Goal: Information Seeking & Learning: Learn about a topic

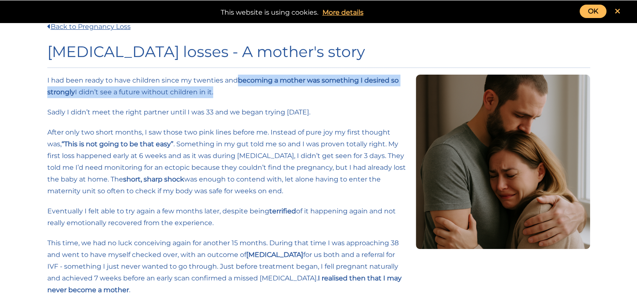
drag, startPoint x: 238, startPoint y: 78, endPoint x: 212, endPoint y: 88, distance: 27.8
click at [212, 88] on p "I had been ready to have children since my twenties and becoming a mother was s…" at bounding box center [226, 86] width 359 height 23
copy p "becoming a mother was something I desired so strongly I didn’t see a future wit…"
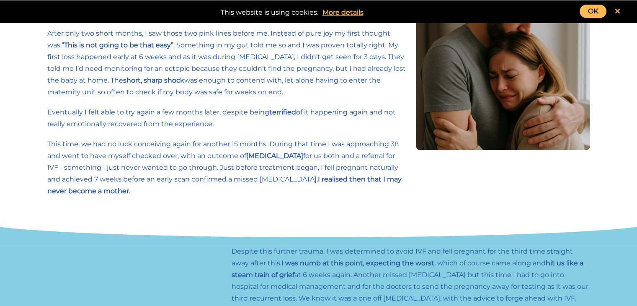
scroll to position [84, 0]
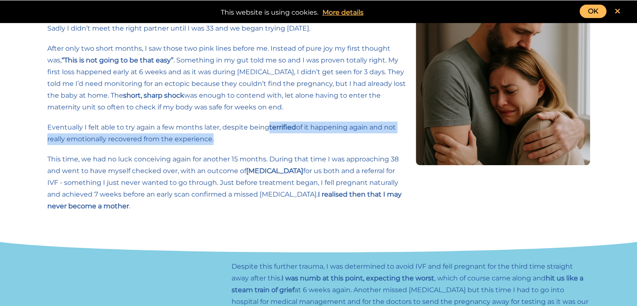
drag, startPoint x: 271, startPoint y: 126, endPoint x: 211, endPoint y: 136, distance: 60.7
click at [211, 136] on p "Eventually I felt able to try again a few months later, despite being terrified…" at bounding box center [226, 132] width 359 height 23
copy p "terrified of it happening again and not really emotionally recovered from the e…"
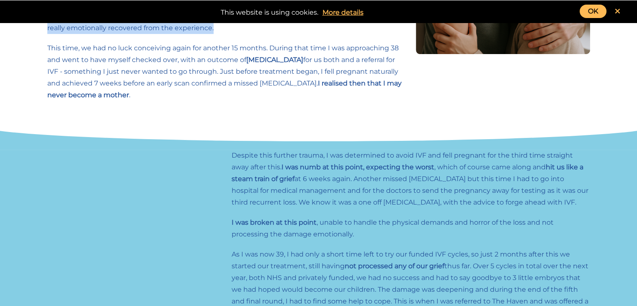
scroll to position [209, 0]
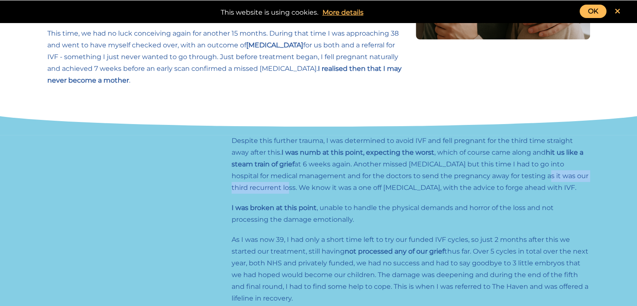
drag, startPoint x: 516, startPoint y: 176, endPoint x: 276, endPoint y: 188, distance: 239.9
click at [276, 188] on p "Despite this further trauma, I was determined to avoid IVF and fell pregnant fo…" at bounding box center [411, 164] width 359 height 59
copy p "it was our third recurrent loss"
drag, startPoint x: 320, startPoint y: 232, endPoint x: 315, endPoint y: 230, distance: 5.8
click at [320, 232] on div "Despite this further trauma, I was determined to avoid IVF and fell pregnant fo…" at bounding box center [411, 224] width 369 height 178
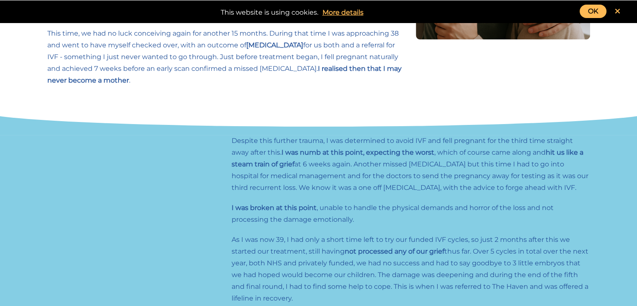
click at [230, 207] on div "Despite this further trauma, I was determined to avoid IVF and fell pregnant fo…" at bounding box center [411, 224] width 369 height 178
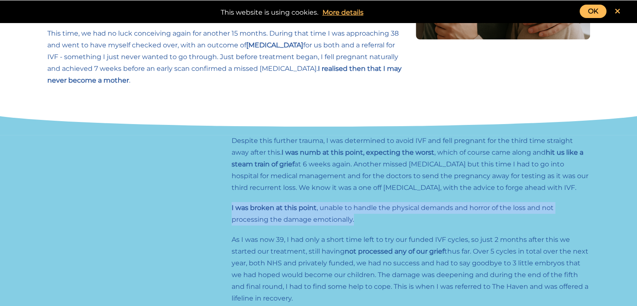
drag, startPoint x: 231, startPoint y: 207, endPoint x: 360, endPoint y: 221, distance: 129.9
click at [360, 221] on p "I was broken at this point , unable to handle the physical demands and horror o…" at bounding box center [411, 213] width 359 height 23
copy p "I was broken at this point , unable to handle the physical demands and horror o…"
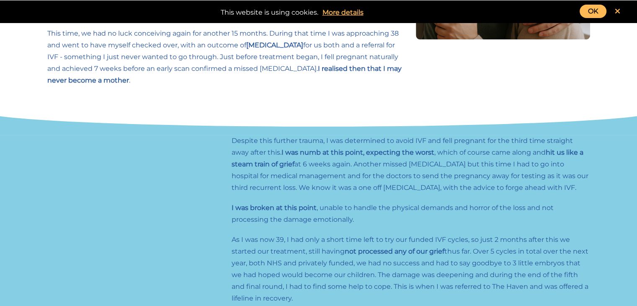
click at [421, 237] on p "As I was now 39, I had only a short time left to try our funded IVF cycles, so …" at bounding box center [411, 269] width 359 height 70
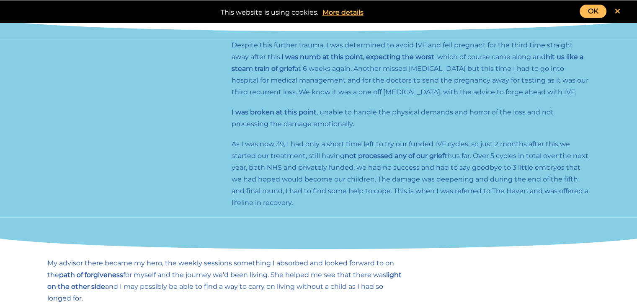
scroll to position [335, 0]
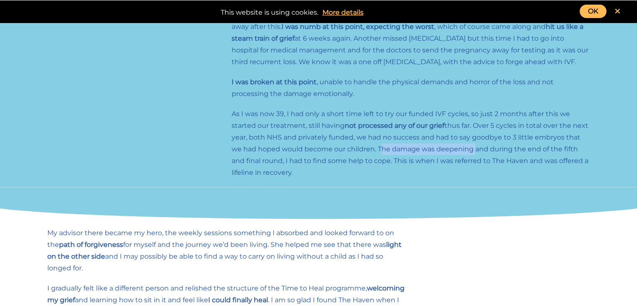
drag, startPoint x: 367, startPoint y: 150, endPoint x: 461, endPoint y: 150, distance: 94.3
click at [461, 150] on p "As I was now 39, I had only a short time left to try our funded IVF cycles, so …" at bounding box center [411, 143] width 359 height 70
copy p "The damage was deepening"
click at [413, 183] on div "Despite this further trauma, I was determined to avoid IVF and fell pregnant fo…" at bounding box center [411, 98] width 369 height 178
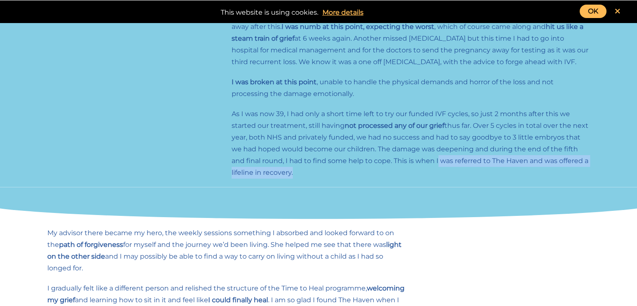
drag, startPoint x: 421, startPoint y: 160, endPoint x: 290, endPoint y: 171, distance: 131.2
click at [290, 171] on p "As I was now 39, I had only a short time left to try our funded IVF cycles, so …" at bounding box center [411, 143] width 359 height 70
copy p "I was referred to The Haven and was offered a lifeline in recovery"
click at [300, 160] on p "As I was now 39, I had only a short time left to try our funded IVF cycles, so …" at bounding box center [411, 143] width 359 height 70
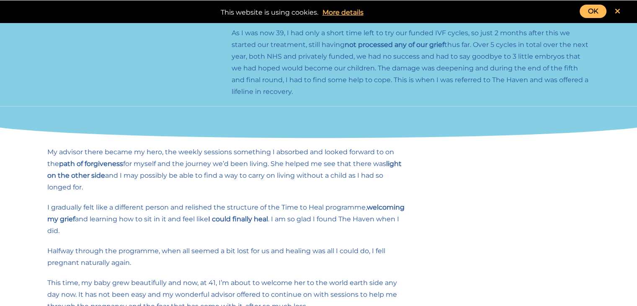
scroll to position [419, 0]
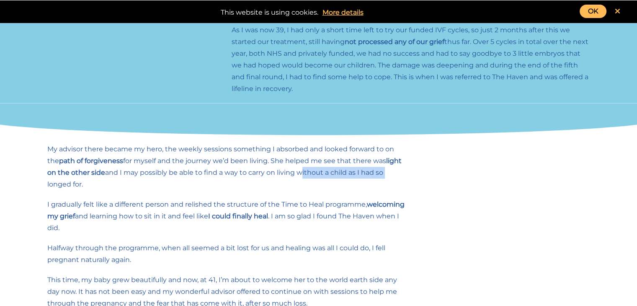
drag, startPoint x: 287, startPoint y: 173, endPoint x: 374, endPoint y: 176, distance: 87.2
click at [374, 176] on p "My advisor there became my hero, the weekly sessions something I absorbed and l…" at bounding box center [226, 166] width 359 height 47
drag, startPoint x: 346, startPoint y: 183, endPoint x: 328, endPoint y: 179, distance: 18.6
click at [346, 183] on p "My advisor there became my hero, the weekly sessions something I absorbed and l…" at bounding box center [226, 166] width 359 height 47
drag, startPoint x: 287, startPoint y: 173, endPoint x: 284, endPoint y: 176, distance: 4.3
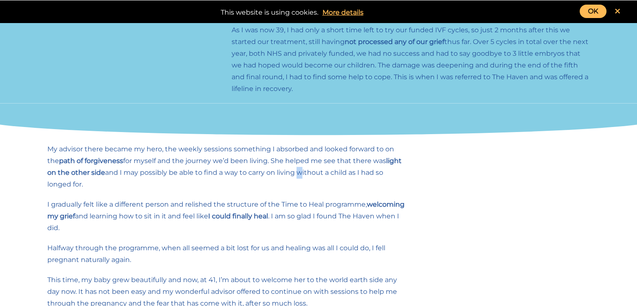
click at [284, 176] on p "My advisor there became my hero, the weekly sessions something I absorbed and l…" at bounding box center [226, 166] width 359 height 47
click at [312, 181] on p "My advisor there became my hero, the weekly sessions something I absorbed and l…" at bounding box center [226, 166] width 359 height 47
drag, startPoint x: 287, startPoint y: 173, endPoint x: 400, endPoint y: 174, distance: 114.0
click at [400, 174] on p "My advisor there became my hero, the weekly sessions something I absorbed and l…" at bounding box center [226, 166] width 359 height 47
copy p "without a child as I had so longed"
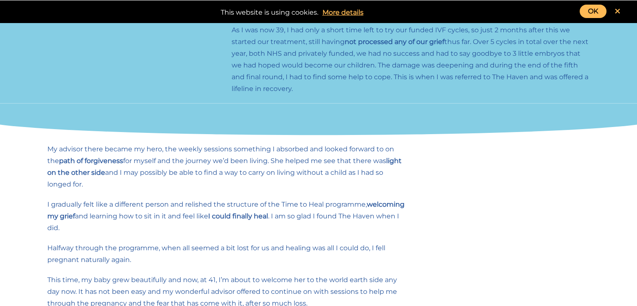
click at [47, 186] on p "My advisor there became my hero, the weekly sessions something I absorbed and l…" at bounding box center [226, 166] width 359 height 47
drag, startPoint x: 376, startPoint y: 173, endPoint x: 84, endPoint y: 184, distance: 291.8
click at [84, 184] on p "My advisor there became my hero, the weekly sessions something I absorbed and l…" at bounding box center [226, 166] width 359 height 47
copy p "longed for."
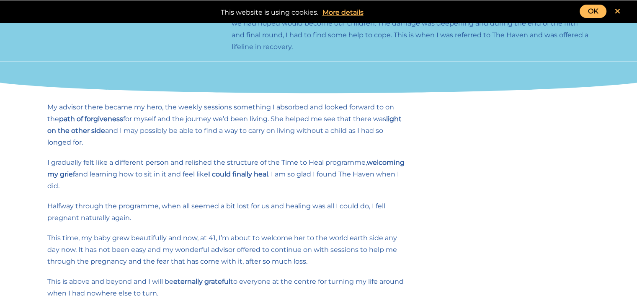
click at [46, 160] on div "My advisor there became my hero, the weekly sessions something I absorbed and l…" at bounding box center [226, 204] width 369 height 206
drag, startPoint x: 47, startPoint y: 162, endPoint x: 168, endPoint y: 165, distance: 120.7
click at [168, 165] on p "I gradually felt like a different person and relished the structure of the Time…" at bounding box center [226, 174] width 359 height 35
copy p "I gradually felt like a different person"
click at [46, 175] on div "My advisor there became my hero, the weekly sessions something I absorbed and l…" at bounding box center [226, 204] width 369 height 206
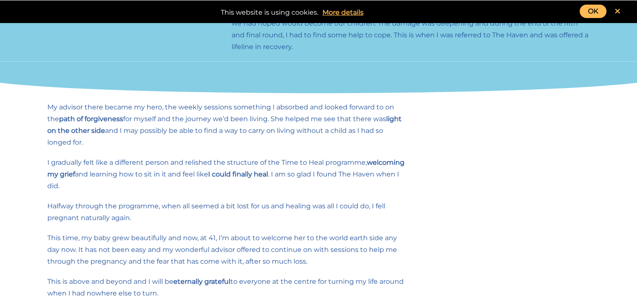
click at [46, 173] on div "My advisor there became my hero, the weekly sessions something I absorbed and l…" at bounding box center [226, 204] width 369 height 206
drag, startPoint x: 47, startPoint y: 175, endPoint x: 52, endPoint y: 175, distance: 5.0
click at [52, 175] on strong "welcoming my grief" at bounding box center [225, 168] width 357 height 20
click at [50, 175] on strong "welcoming my grief" at bounding box center [225, 168] width 357 height 20
drag, startPoint x: 46, startPoint y: 174, endPoint x: 116, endPoint y: 176, distance: 69.6
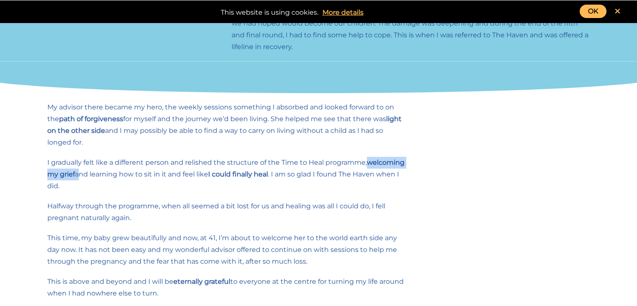
click at [116, 176] on div "My advisor there became my hero, the weekly sessions something I absorbed and l…" at bounding box center [226, 204] width 369 height 206
copy p "welcoming my grief"
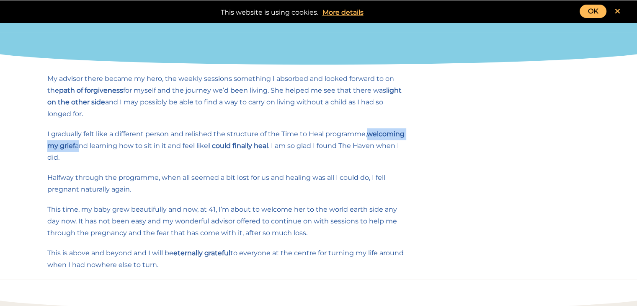
scroll to position [503, 0]
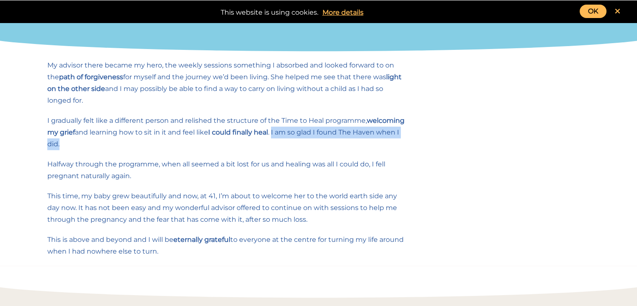
drag, startPoint x: 314, startPoint y: 132, endPoint x: 241, endPoint y: 145, distance: 73.9
click at [241, 145] on p "I gradually felt like a different person and relished the structure of the Time…" at bounding box center [226, 132] width 359 height 35
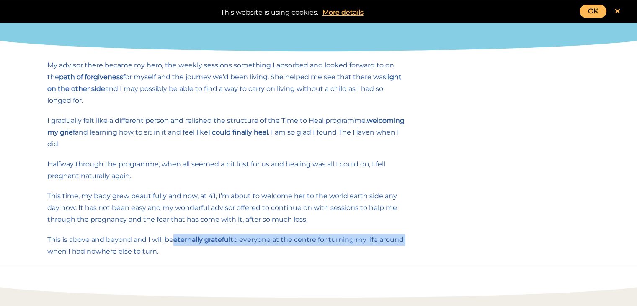
drag, startPoint x: 174, startPoint y: 240, endPoint x: 405, endPoint y: 239, distance: 231.2
click at [405, 239] on div "My advisor there became my hero, the weekly sessions something I absorbed and l…" at bounding box center [226, 162] width 369 height 206
